Goal: Task Accomplishment & Management: Complete application form

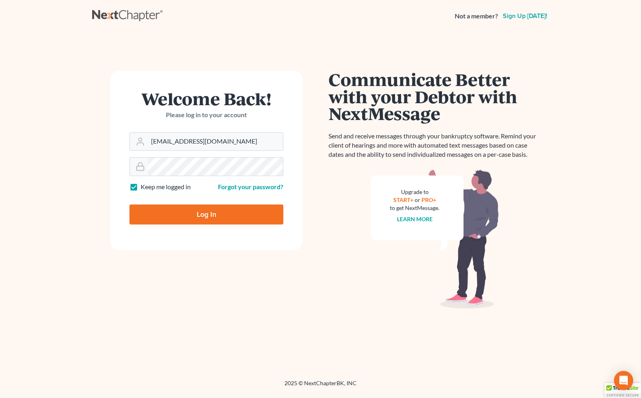
click at [182, 223] on input "Log In" at bounding box center [206, 215] width 154 height 20
type input "Thinking..."
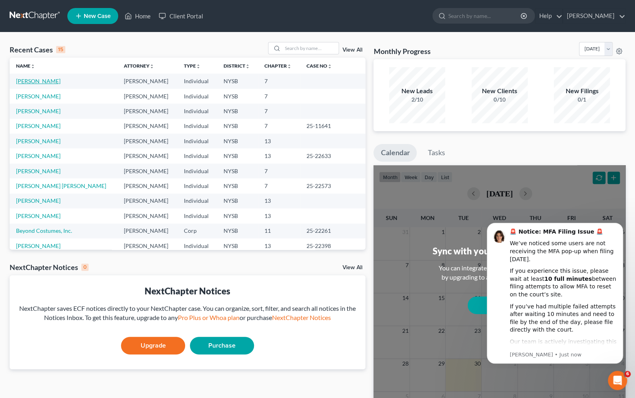
click at [50, 80] on link "Werner, Kimberly" at bounding box center [38, 81] width 44 height 7
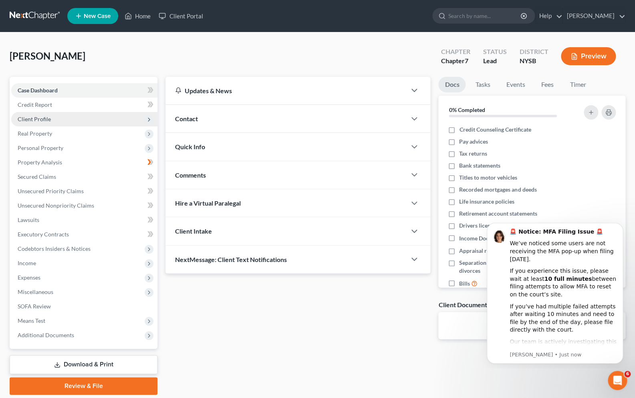
click at [43, 120] on span "Client Profile" at bounding box center [34, 119] width 33 height 7
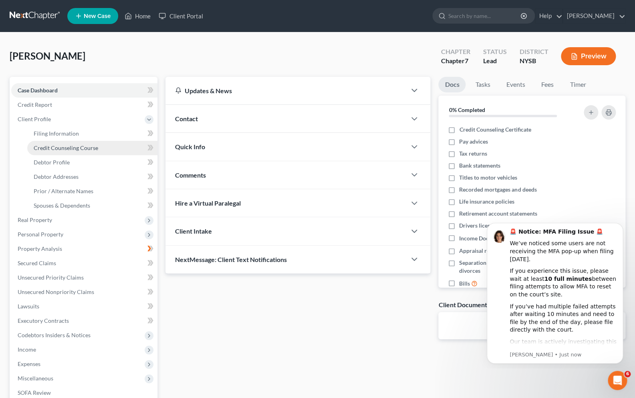
click at [63, 145] on span "Credit Counseling Course" at bounding box center [66, 148] width 64 height 7
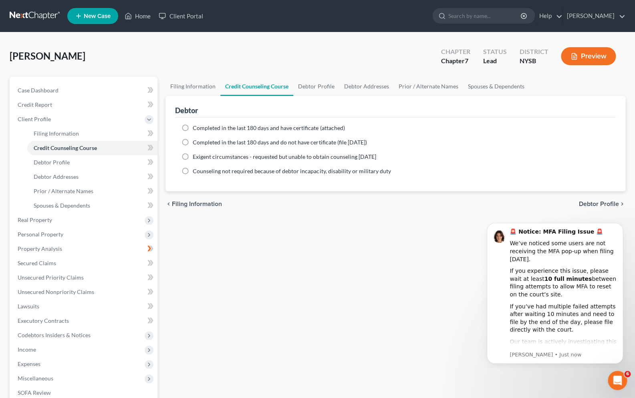
click at [193, 129] on label "Completed in the last 180 days and have certificate (attached)" at bounding box center [269, 128] width 152 height 8
click at [196, 129] on input "Completed in the last 180 days and have certificate (attached)" at bounding box center [198, 126] width 5 height 5
radio input "true"
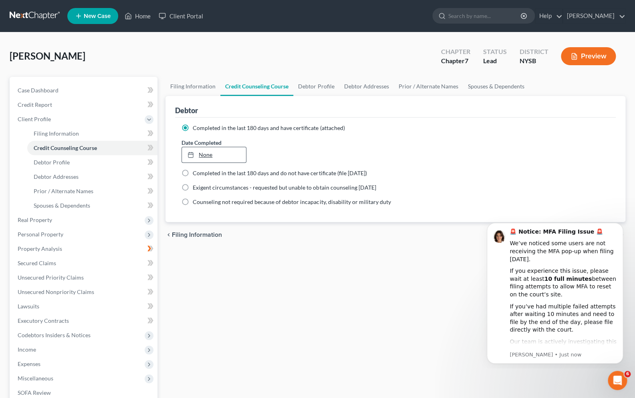
click at [200, 153] on link "None" at bounding box center [214, 154] width 64 height 15
type input "9/30/2025"
click at [442, 140] on div "Date Completed 9/30/2025 close Date 9/30/2025 Time 12:00 AM chevron_left Septem…" at bounding box center [395, 151] width 436 height 24
click at [54, 161] on span "Debtor Profile" at bounding box center [52, 162] width 36 height 7
select select "0"
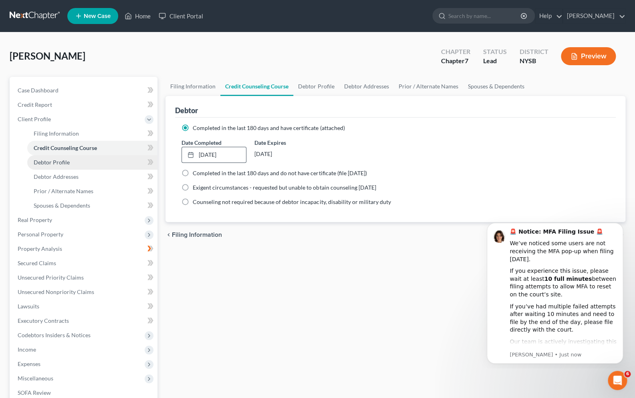
select select "0"
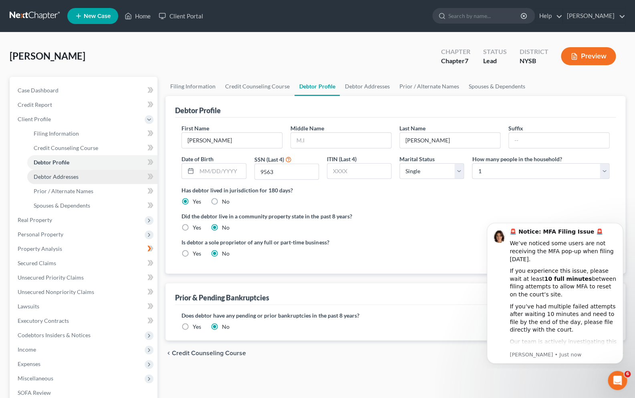
click at [60, 179] on span "Debtor Addresses" at bounding box center [56, 176] width 45 height 7
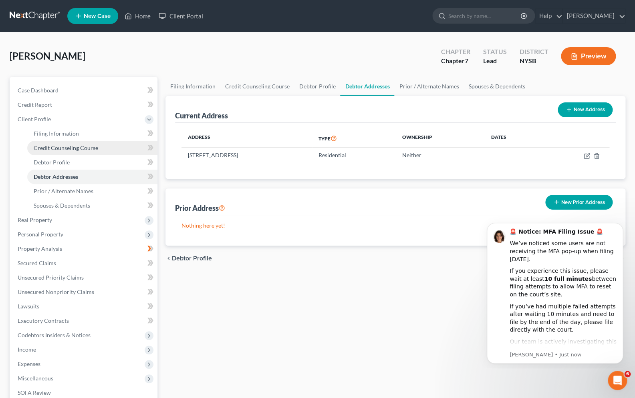
click at [64, 142] on link "Credit Counseling Course" at bounding box center [92, 148] width 130 height 14
select select "0"
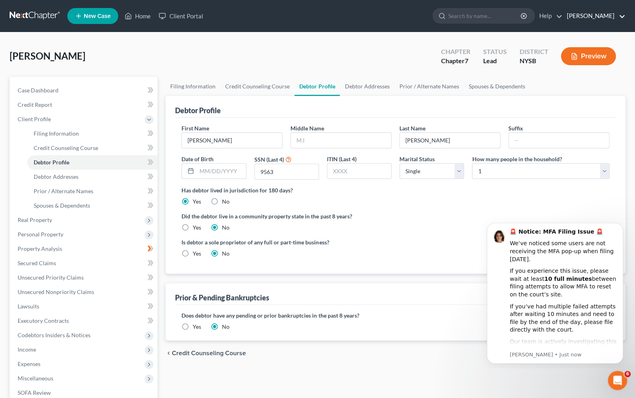
click at [604, 16] on link "Daniel S. Alter" at bounding box center [594, 16] width 62 height 14
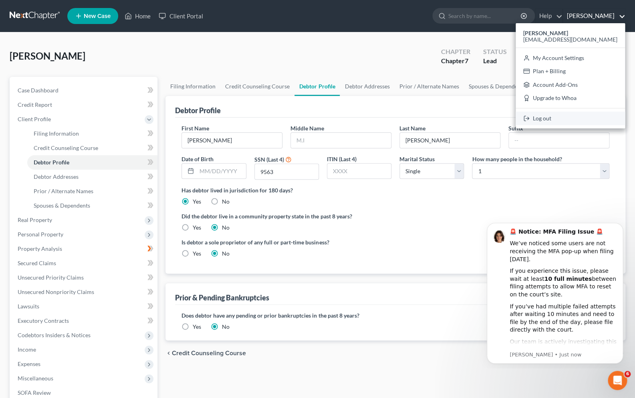
click at [579, 120] on link "Log out" at bounding box center [569, 119] width 109 height 14
